Goal: Find specific page/section: Find specific page/section

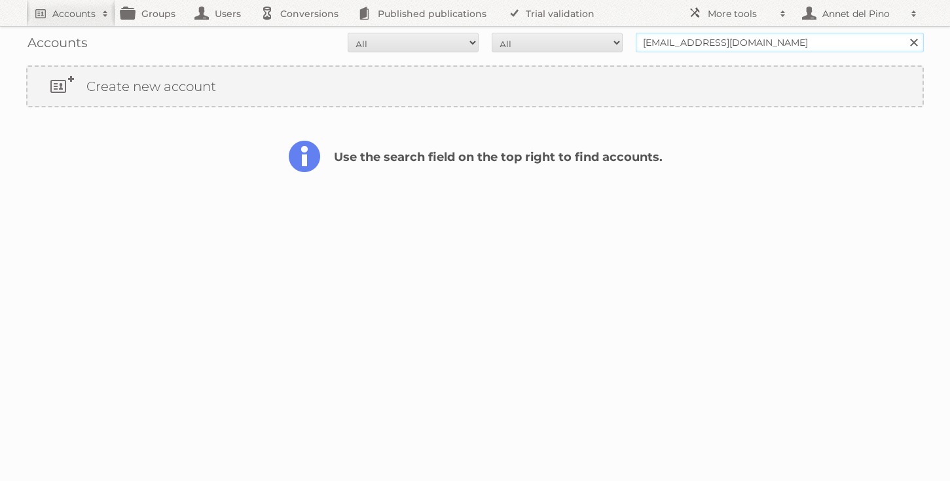
click at [664, 48] on input "[EMAIL_ADDRESS][DOMAIN_NAME]" at bounding box center [780, 43] width 288 height 20
click at [664, 48] on input "Sella_S_Rizkia@app.co.id" at bounding box center [780, 43] width 288 height 20
paste input "j.hartog@seatsandsofas.nl"
type input "j.hartog@seatsandsofas.nl"
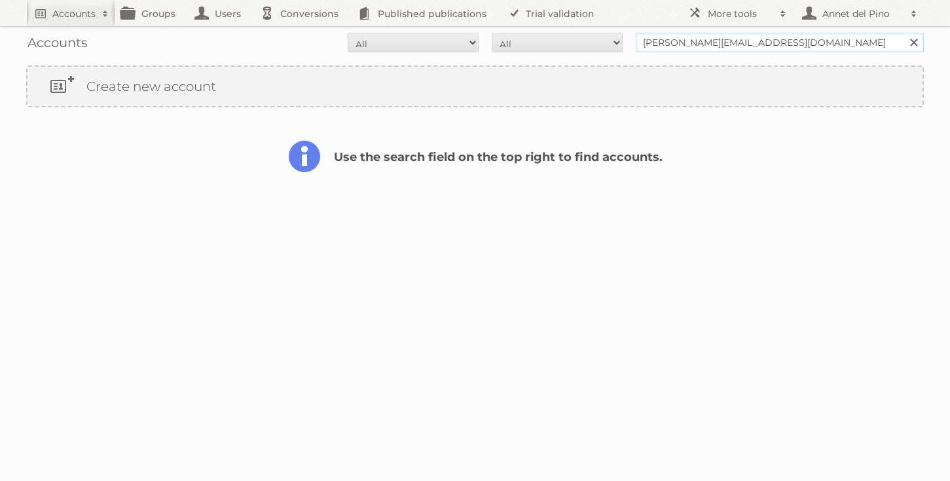
click at [904, 33] on input "Search" at bounding box center [914, 43] width 20 height 20
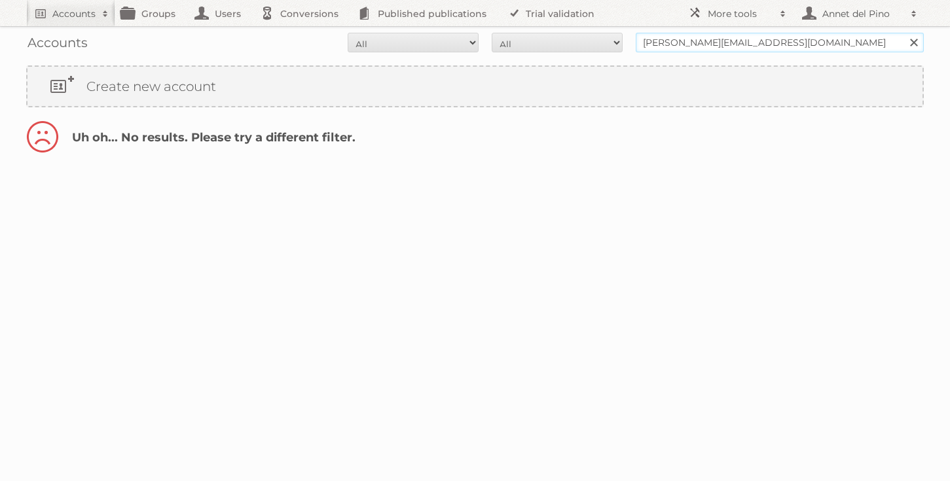
drag, startPoint x: 679, startPoint y: 40, endPoint x: 580, endPoint y: 39, distance: 98.9
click at [579, 39] on form "All Active Expired Pending All Paid Trials Self service j.hartog@seatsandsofas.…" at bounding box center [475, 43] width 898 height 20
type input "@seatsandsofas.nl"
click at [904, 33] on input "Search" at bounding box center [914, 43] width 20 height 20
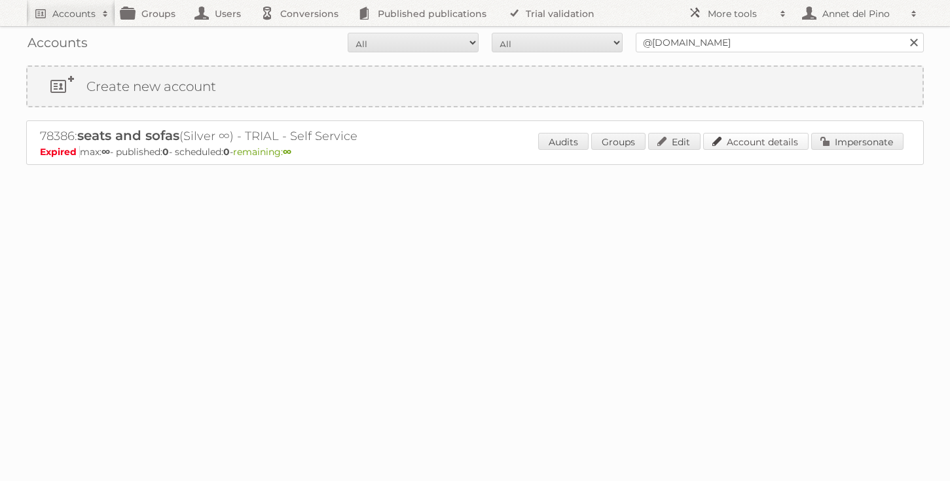
click at [787, 143] on link "Account details" at bounding box center [755, 141] width 105 height 17
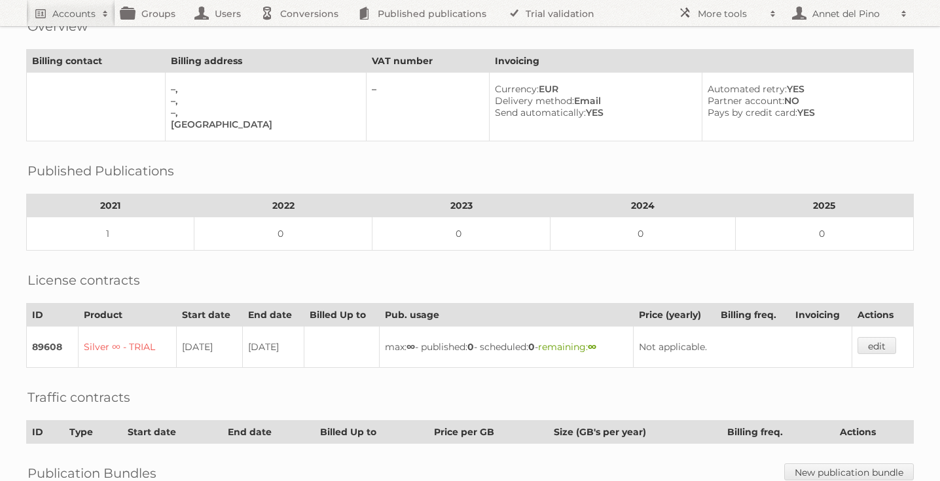
scroll to position [176, 0]
